Goal: Communication & Community: Answer question/provide support

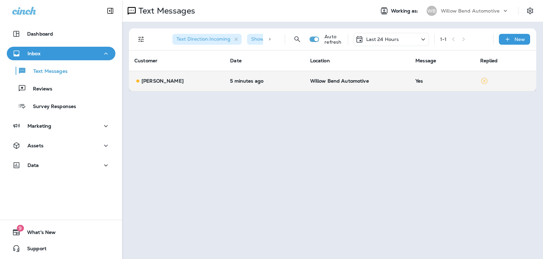
click at [396, 82] on p "Willow Bend Automotive" at bounding box center [357, 80] width 95 height 5
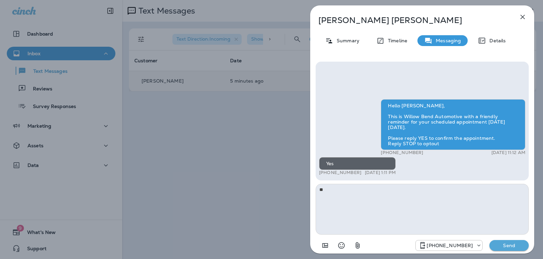
type textarea "*"
type textarea "**********"
click at [513, 245] on p "Send" at bounding box center [508, 246] width 28 height 6
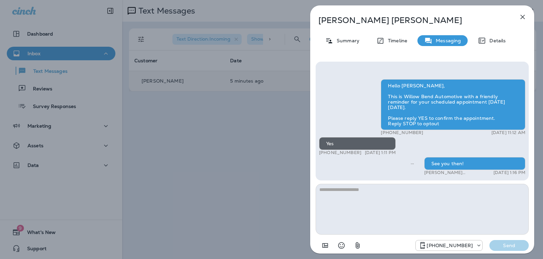
click at [521, 15] on icon "button" at bounding box center [522, 17] width 4 height 4
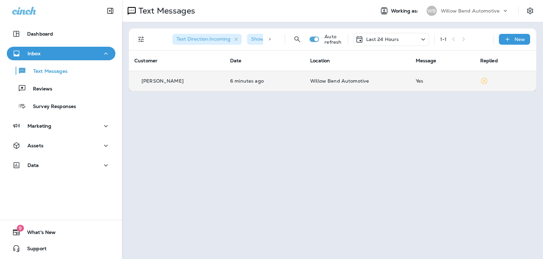
click at [388, 41] on p "Last 24 Hours" at bounding box center [382, 39] width 33 height 5
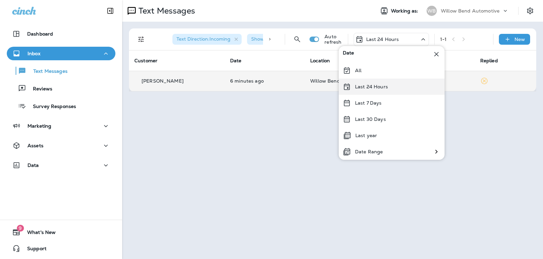
click at [388, 93] on div "Last 24 Hours" at bounding box center [391, 87] width 106 height 16
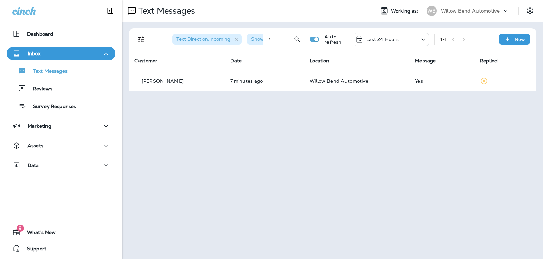
click at [390, 39] on p "Last 24 Hours" at bounding box center [382, 39] width 33 height 5
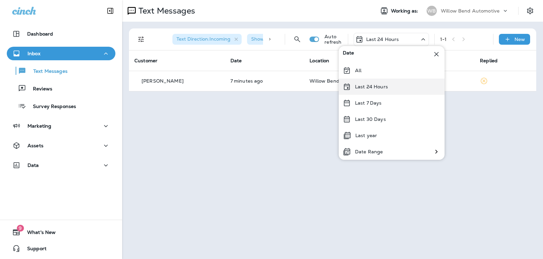
click at [400, 94] on div "Last 24 Hours" at bounding box center [391, 87] width 106 height 16
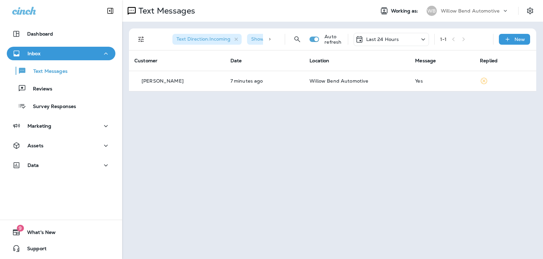
click at [391, 38] on p "Last 24 Hours" at bounding box center [382, 39] width 33 height 5
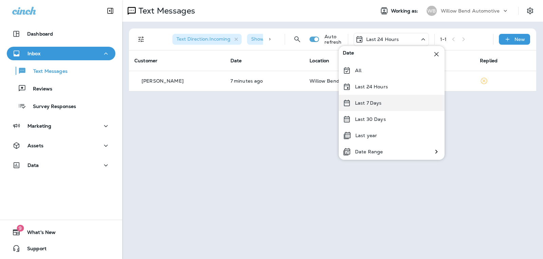
click at [400, 102] on div "Last 7 Days" at bounding box center [391, 103] width 106 height 16
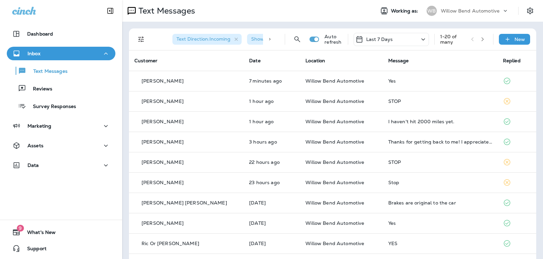
click at [398, 35] on div "Last 7 Days" at bounding box center [390, 39] width 75 height 13
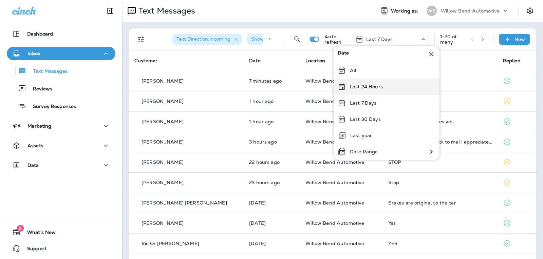
click at [381, 90] on p "Last 24 Hours" at bounding box center [366, 86] width 33 height 5
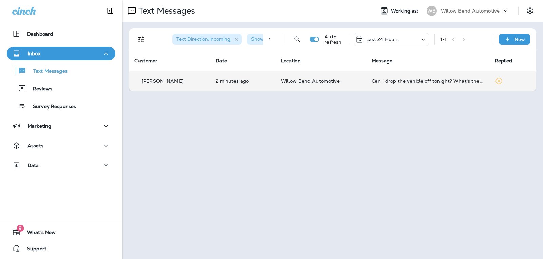
click at [417, 80] on div "Can I drop the vehicle off tonight? What's the process?" at bounding box center [427, 80] width 112 height 5
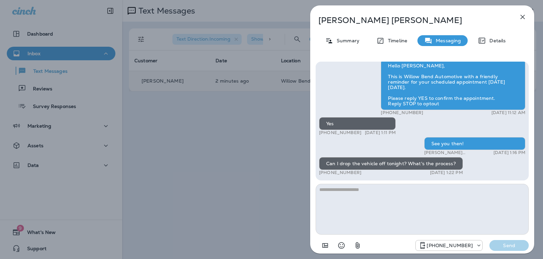
click at [366, 194] on textarea at bounding box center [421, 209] width 213 height 51
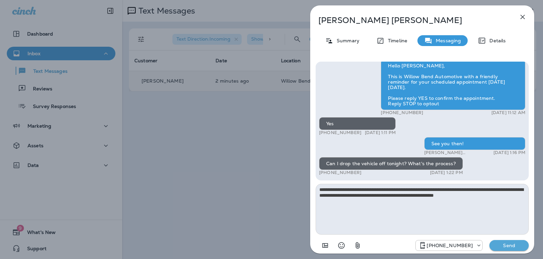
click at [414, 196] on textarea "**********" at bounding box center [421, 209] width 213 height 51
type textarea "**********"
click at [502, 245] on p "Send" at bounding box center [508, 246] width 28 height 6
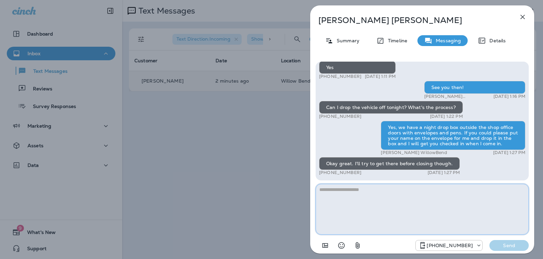
click at [339, 196] on textarea at bounding box center [421, 209] width 213 height 51
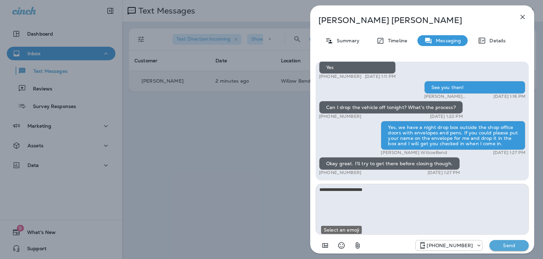
drag, startPoint x: 340, startPoint y: 245, endPoint x: 365, endPoint y: 209, distance: 43.1
click at [341, 245] on icon "Select an emoji" at bounding box center [341, 246] width 8 height 8
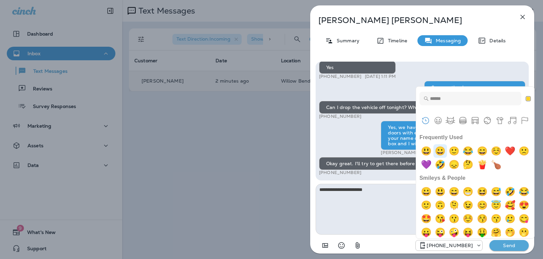
click at [437, 152] on img "grinning" at bounding box center [440, 151] width 14 height 14
type textarea "**********"
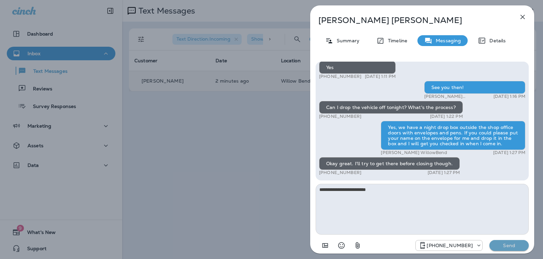
click at [510, 246] on p "Send" at bounding box center [508, 246] width 28 height 6
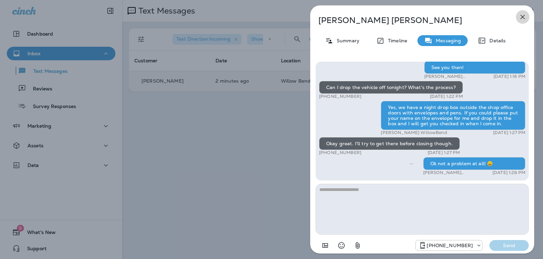
click at [522, 15] on icon "button" at bounding box center [522, 17] width 8 height 8
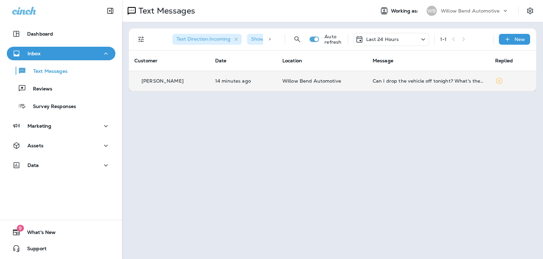
click at [470, 75] on td "Can I drop the vehicle off tonight? What's the process?" at bounding box center [428, 81] width 122 height 20
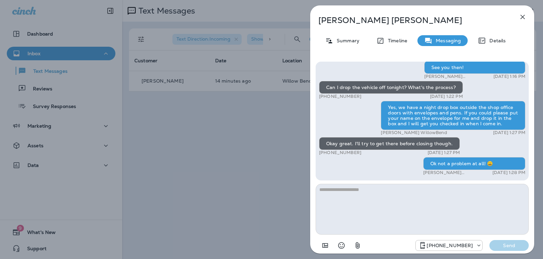
click at [520, 19] on icon "button" at bounding box center [522, 17] width 8 height 8
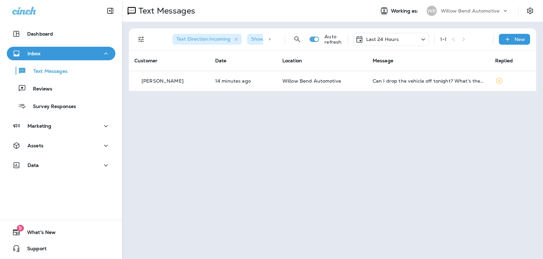
drag, startPoint x: 384, startPoint y: 39, endPoint x: 388, endPoint y: 45, distance: 6.8
click at [387, 40] on p "Last 24 Hours" at bounding box center [382, 39] width 33 height 5
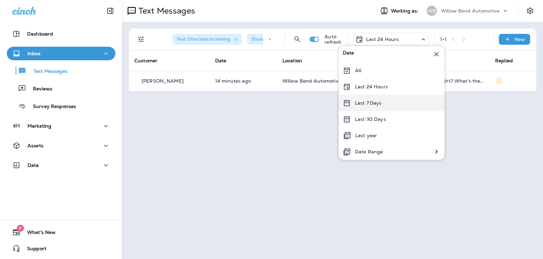
click at [386, 101] on div "Last 7 Days" at bounding box center [391, 103] width 106 height 16
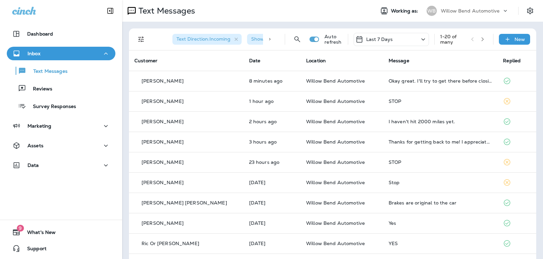
click at [385, 42] on p "Last 7 Days" at bounding box center [379, 39] width 27 height 5
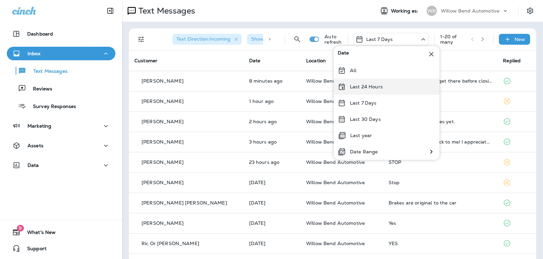
click at [388, 91] on div "Last 24 Hours" at bounding box center [386, 87] width 106 height 16
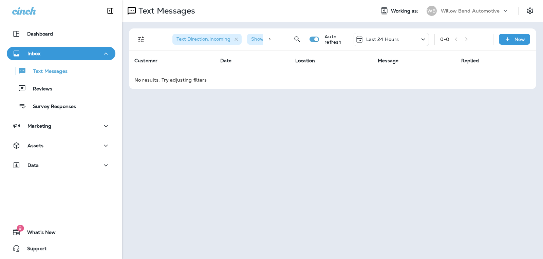
click at [392, 39] on p "Last 24 Hours" at bounding box center [382, 39] width 33 height 5
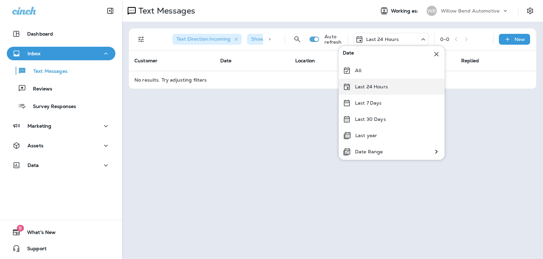
click at [391, 87] on div "Last 24 Hours" at bounding box center [391, 87] width 106 height 16
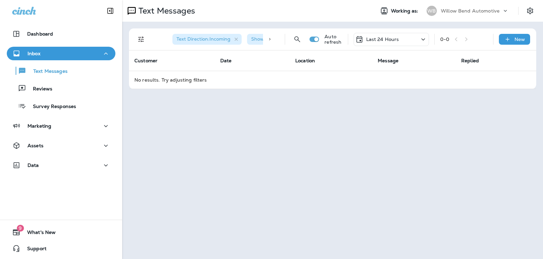
click at [390, 40] on p "Last 24 Hours" at bounding box center [382, 39] width 33 height 5
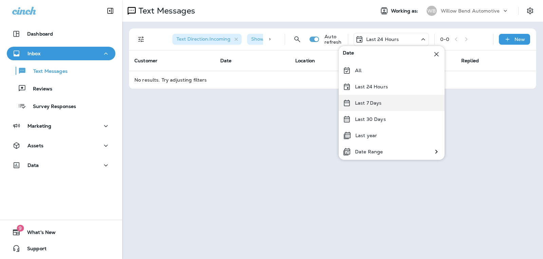
click at [384, 102] on div "Last 7 Days" at bounding box center [391, 103] width 106 height 16
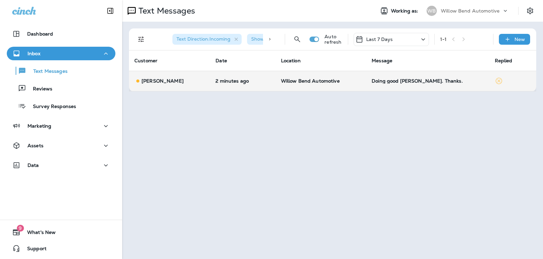
click at [435, 83] on div "Doing good [PERSON_NAME]. Thanks." at bounding box center [427, 80] width 112 height 5
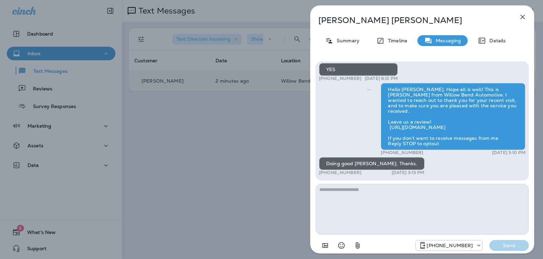
click at [362, 197] on textarea at bounding box center [421, 209] width 213 height 51
type textarea "*"
click at [342, 245] on icon "Select an emoji" at bounding box center [341, 246] width 8 height 8
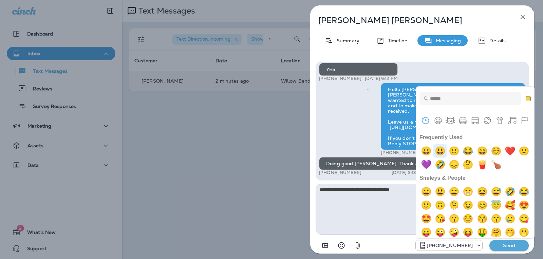
click at [439, 150] on img "smiley" at bounding box center [440, 151] width 14 height 14
type textarea "**********"
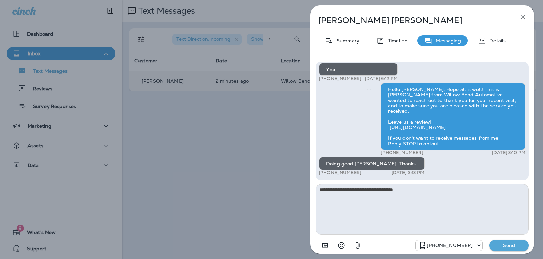
click at [494, 246] on button "Send" at bounding box center [508, 245] width 39 height 11
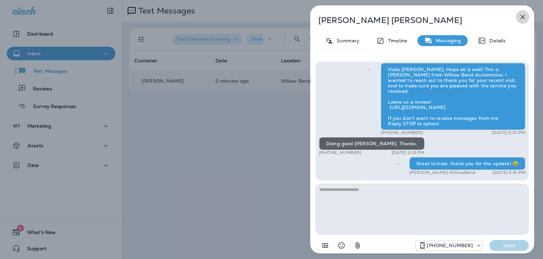
click at [525, 16] on icon "button" at bounding box center [522, 17] width 8 height 8
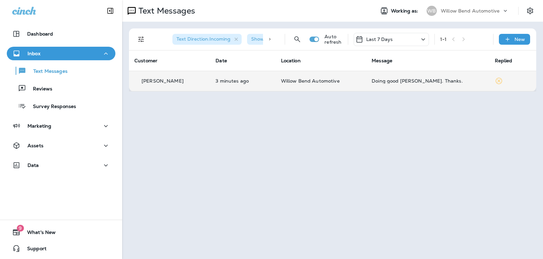
click at [389, 37] on p "Last 7 Days" at bounding box center [379, 39] width 27 height 5
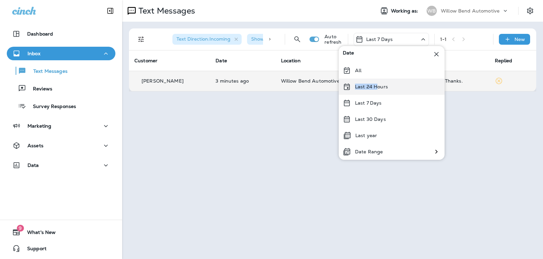
click at [375, 80] on div "Date All Last 24 Hours Last 7 Days Last 30 Days Last year Date Range" at bounding box center [391, 103] width 106 height 114
click at [375, 85] on p "Last 24 Hours" at bounding box center [371, 86] width 33 height 5
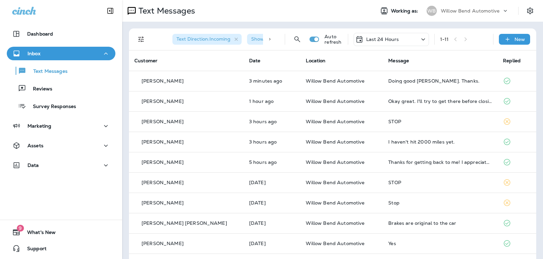
click at [390, 40] on p "Last 24 Hours" at bounding box center [382, 39] width 33 height 5
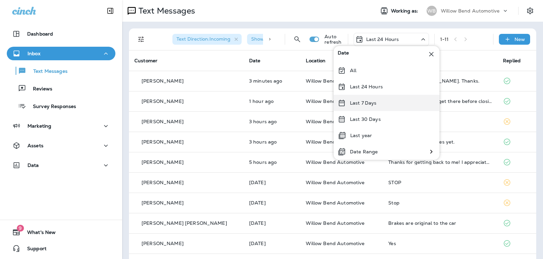
click at [369, 101] on p "Last 7 Days" at bounding box center [363, 102] width 27 height 5
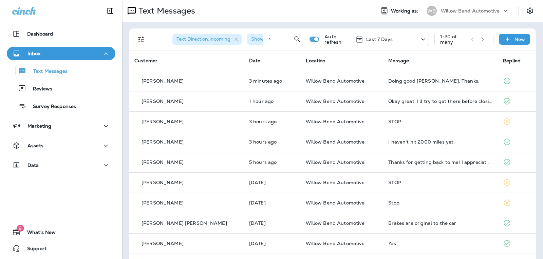
click at [397, 36] on div "Last 7 Days" at bounding box center [390, 39] width 75 height 13
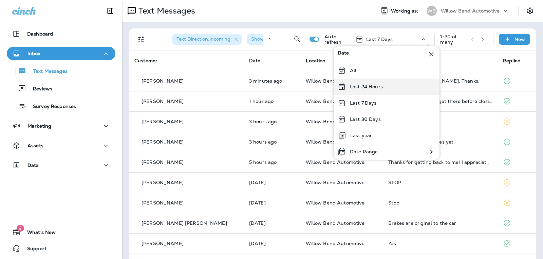
click at [380, 85] on p "Last 24 Hours" at bounding box center [366, 86] width 33 height 5
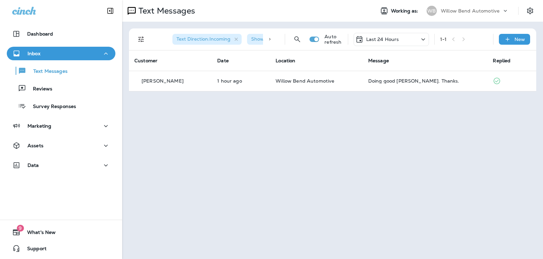
click at [393, 42] on div "Last 24 Hours" at bounding box center [377, 39] width 44 height 8
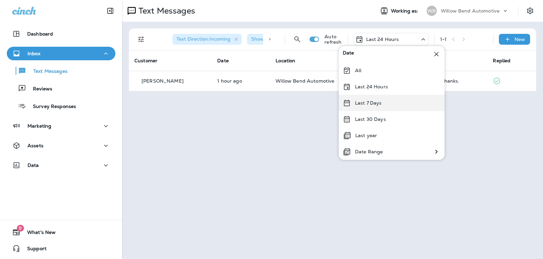
click at [384, 102] on div "Last 7 Days" at bounding box center [391, 103] width 106 height 16
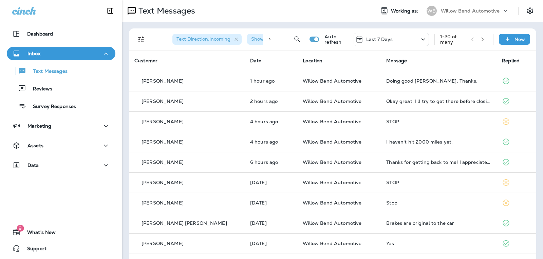
click at [392, 39] on div "Last 7 Days" at bounding box center [390, 39] width 75 height 13
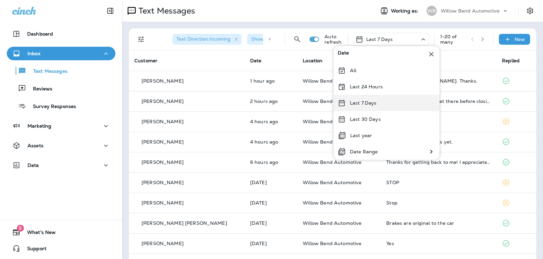
click at [371, 98] on div "Last 7 Days" at bounding box center [386, 103] width 106 height 16
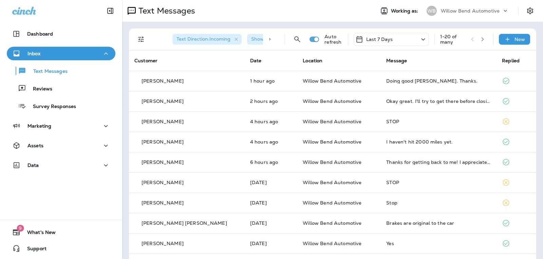
click at [391, 38] on div "Last 7 Days" at bounding box center [390, 39] width 75 height 13
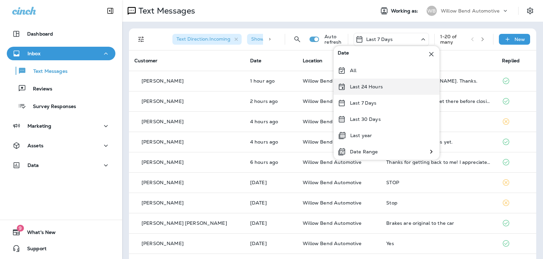
click at [377, 87] on p "Last 24 Hours" at bounding box center [366, 86] width 33 height 5
